Goal: Task Accomplishment & Management: Manage account settings

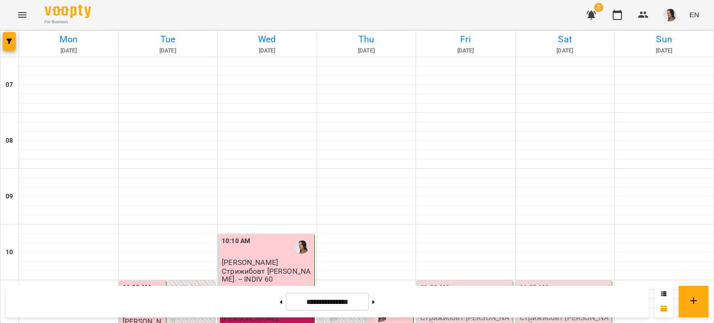
scroll to position [157, 0]
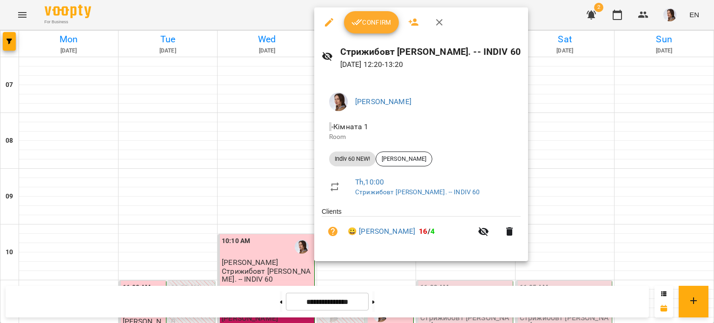
click at [379, 21] on span "Confirm" at bounding box center [371, 22] width 40 height 11
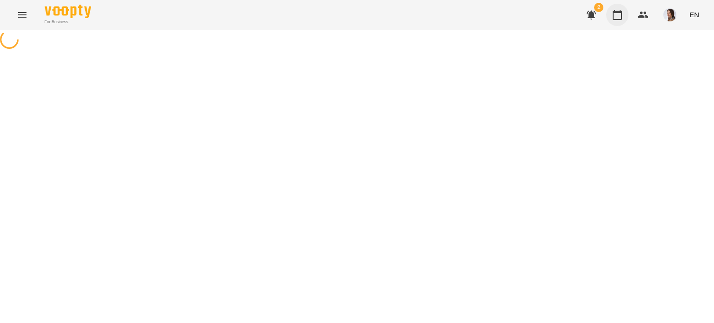
click at [611, 18] on button "button" at bounding box center [617, 15] width 22 height 22
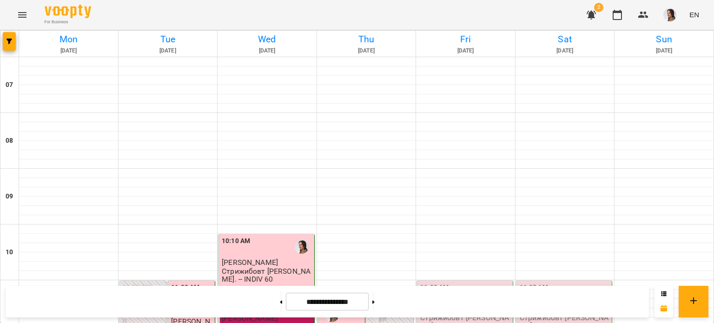
scroll to position [418, 0]
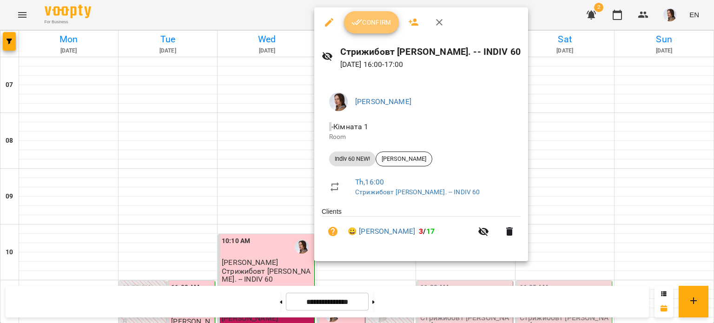
click at [374, 20] on span "Confirm" at bounding box center [371, 22] width 40 height 11
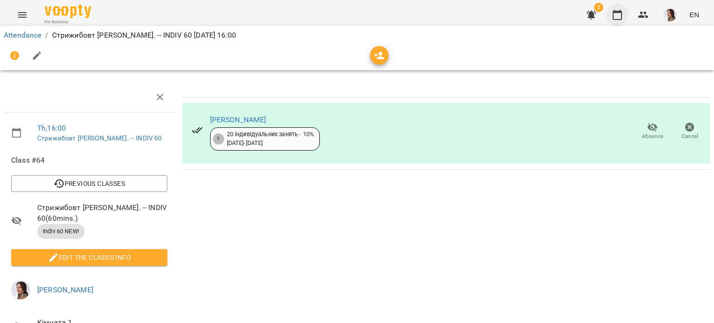
click at [610, 15] on button "button" at bounding box center [617, 15] width 22 height 22
